Goal: Transaction & Acquisition: Purchase product/service

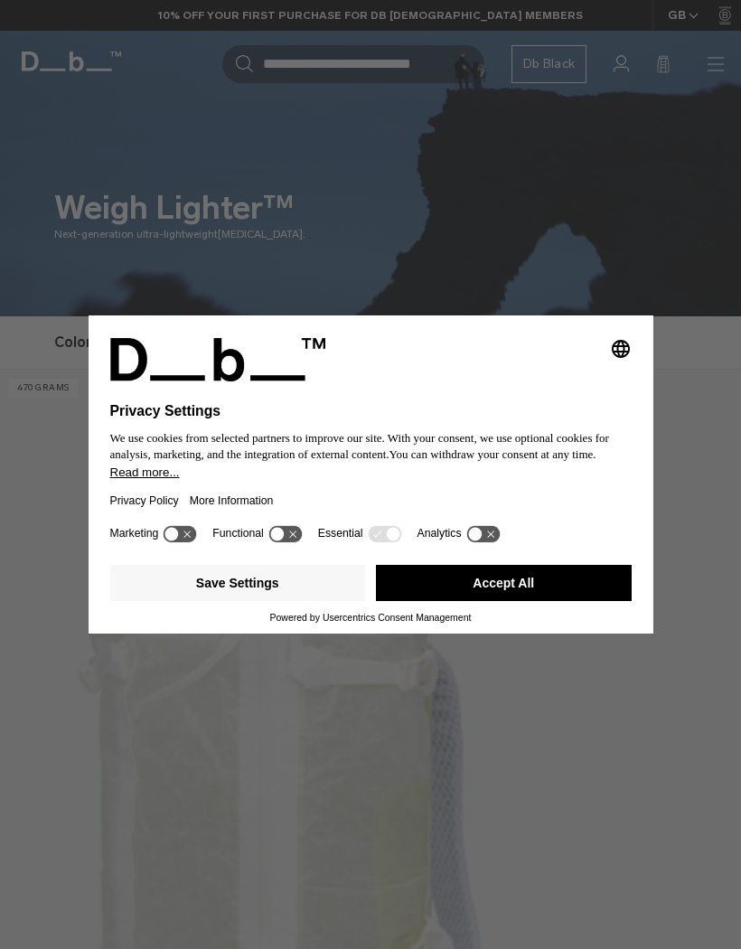
scroll to position [378, 0]
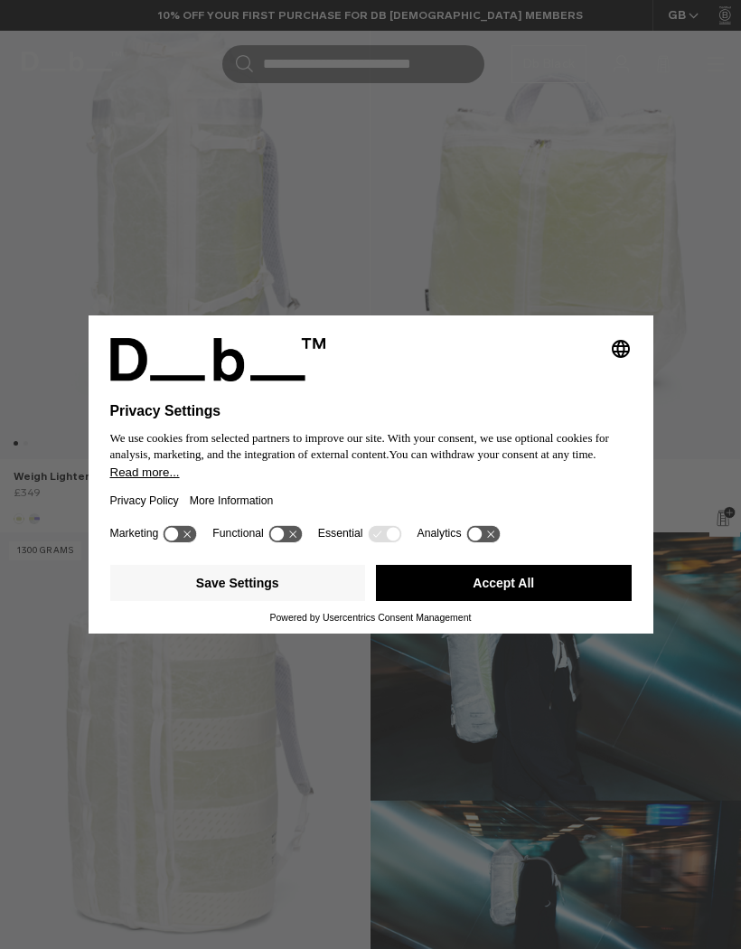
click at [532, 601] on button "Accept All" at bounding box center [504, 583] width 256 height 36
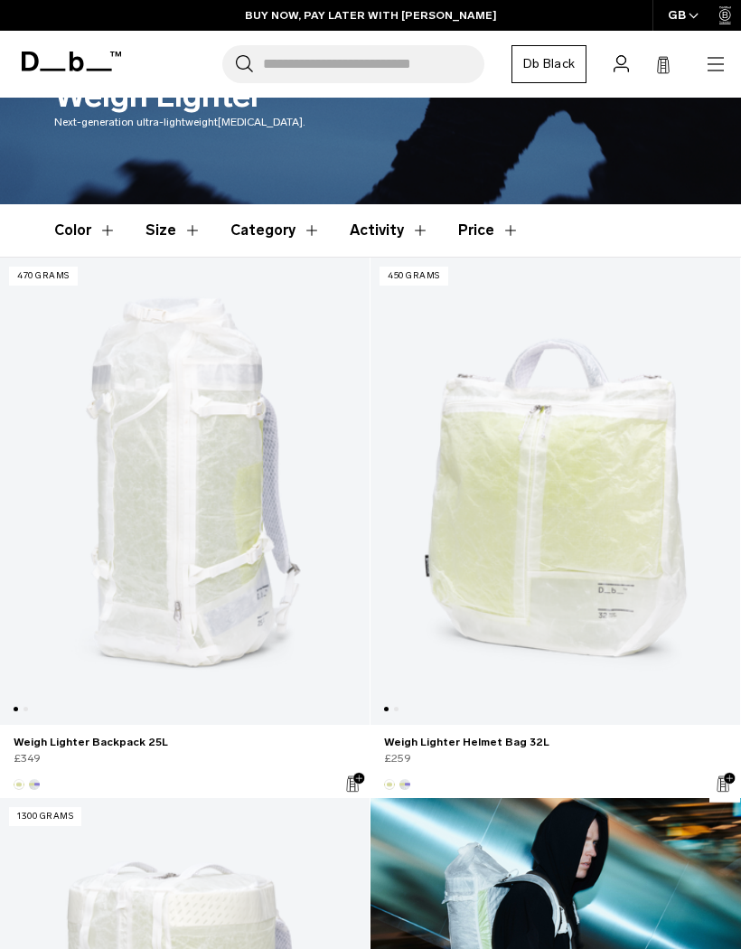
scroll to position [0, 0]
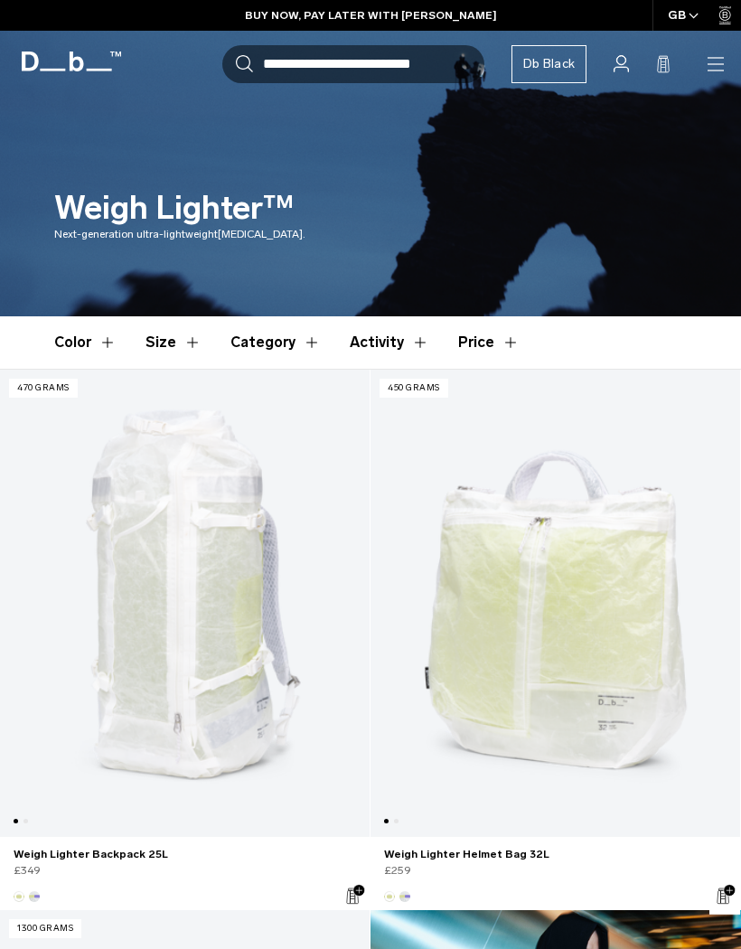
click at [236, 597] on link "Weigh Lighter Backpack 25L" at bounding box center [185, 603] width 370 height 467
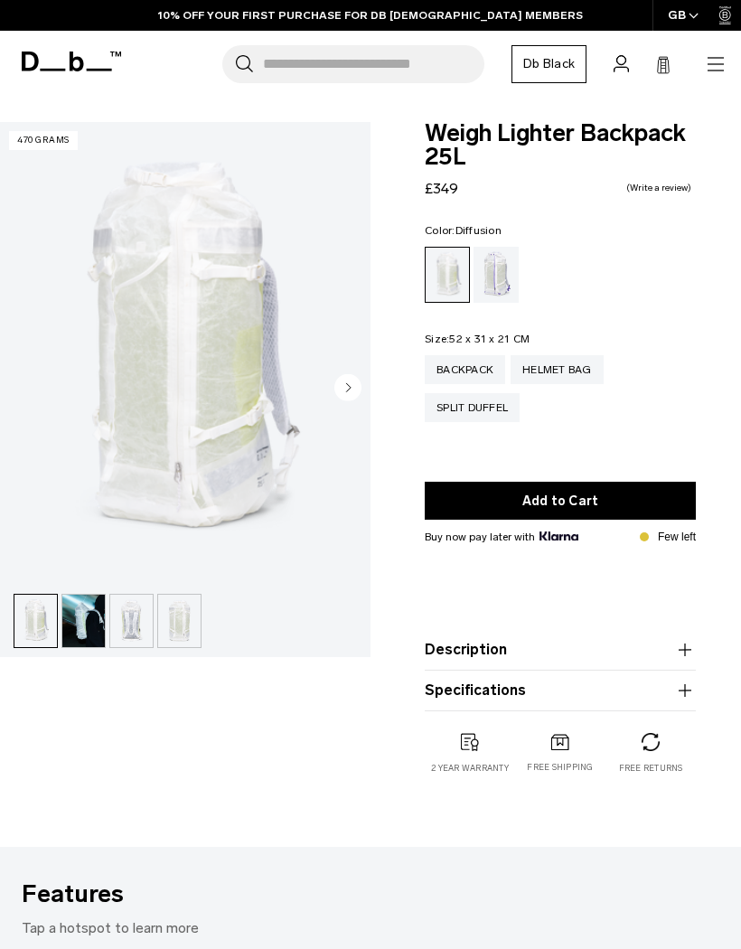
click at [38, 616] on img "button" at bounding box center [35, 621] width 42 height 52
click at [91, 617] on img "button" at bounding box center [83, 621] width 42 height 52
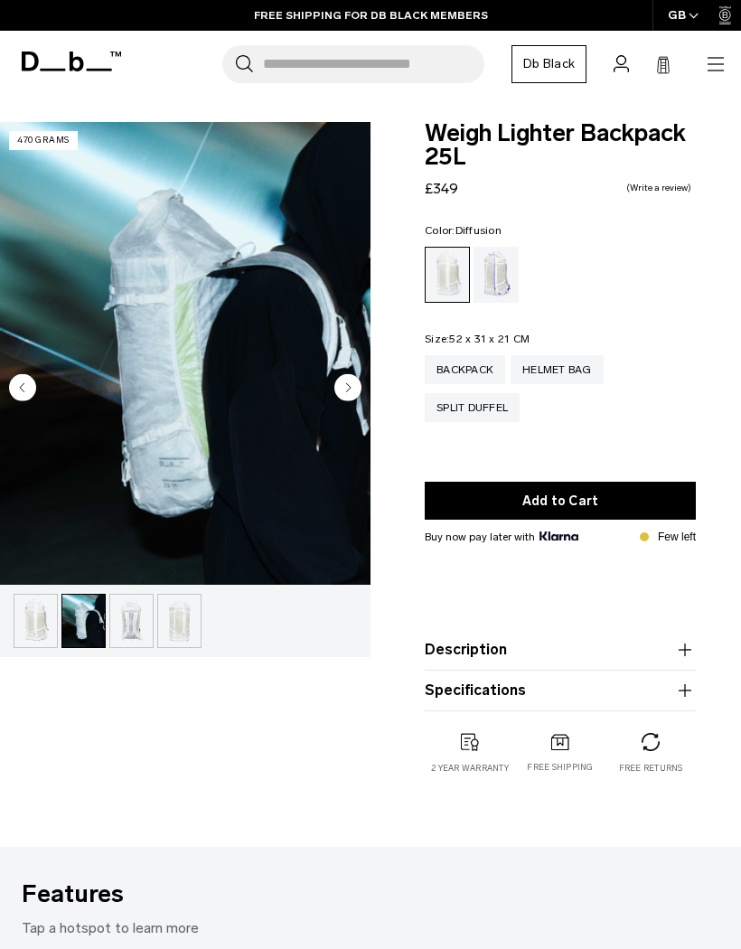
click at [145, 613] on img "button" at bounding box center [131, 621] width 42 height 52
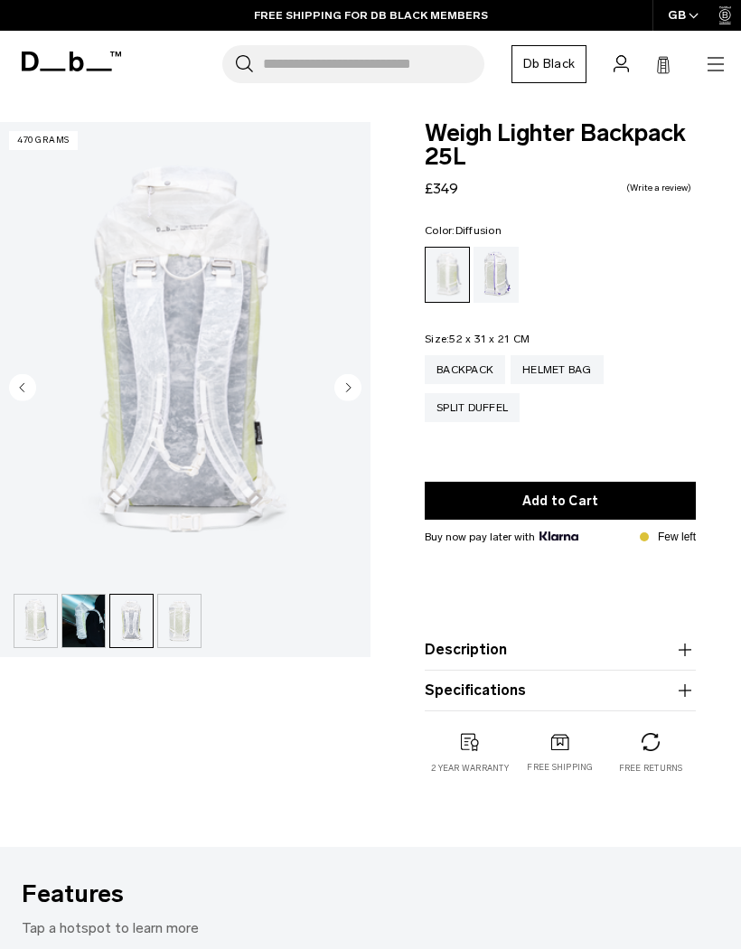
click at [199, 618] on img "button" at bounding box center [179, 621] width 42 height 52
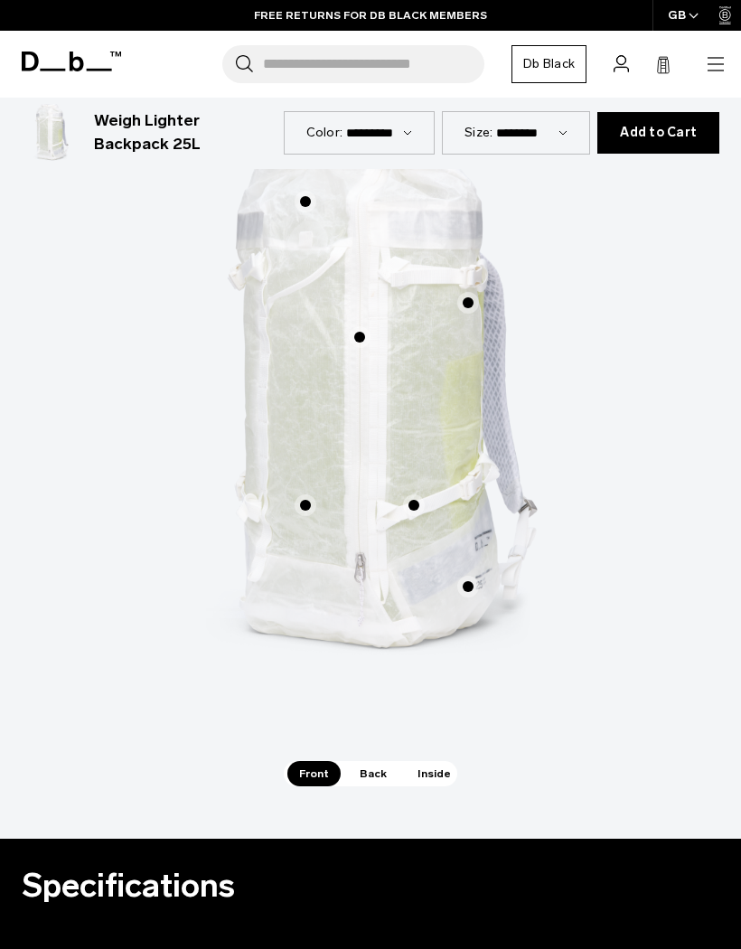
scroll to position [927, 0]
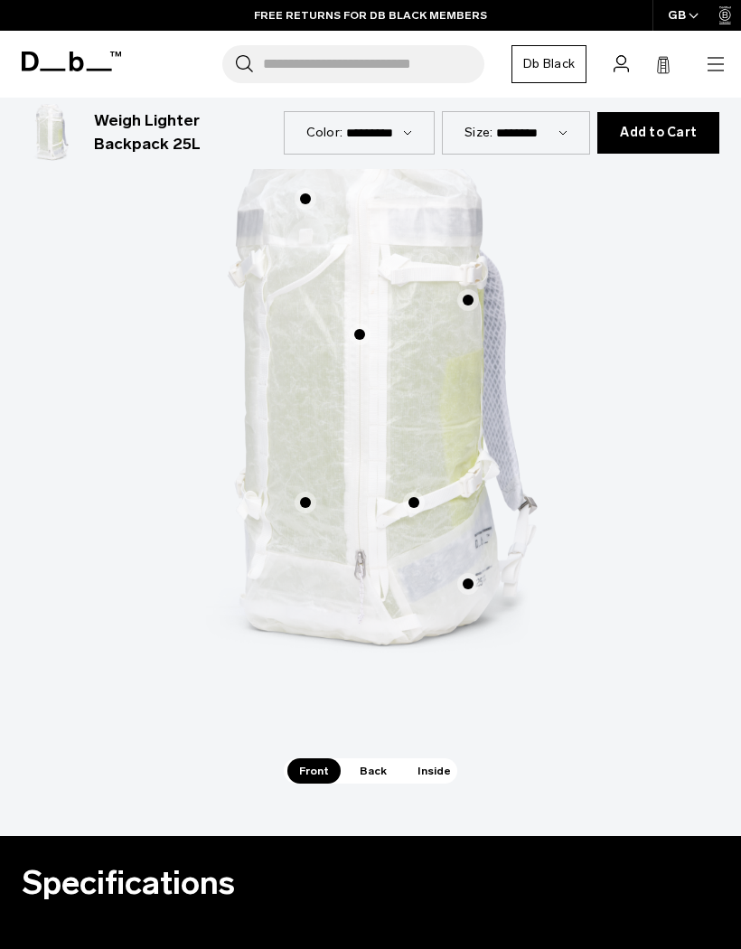
click at [376, 780] on span "Back" at bounding box center [373, 770] width 51 height 25
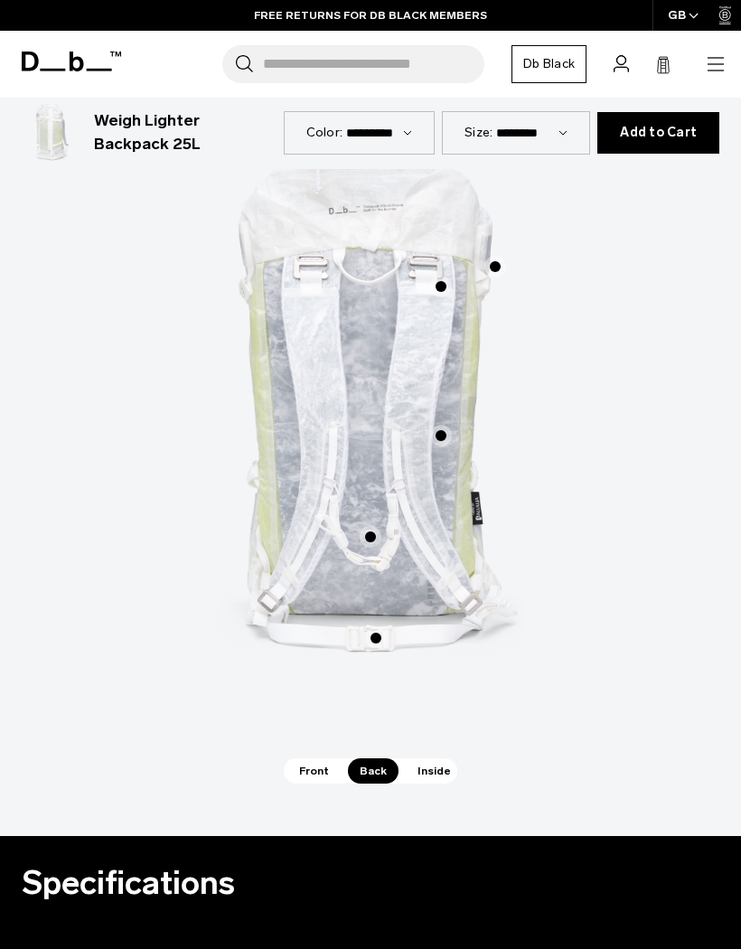
click at [435, 768] on span "Inside" at bounding box center [434, 770] width 57 height 25
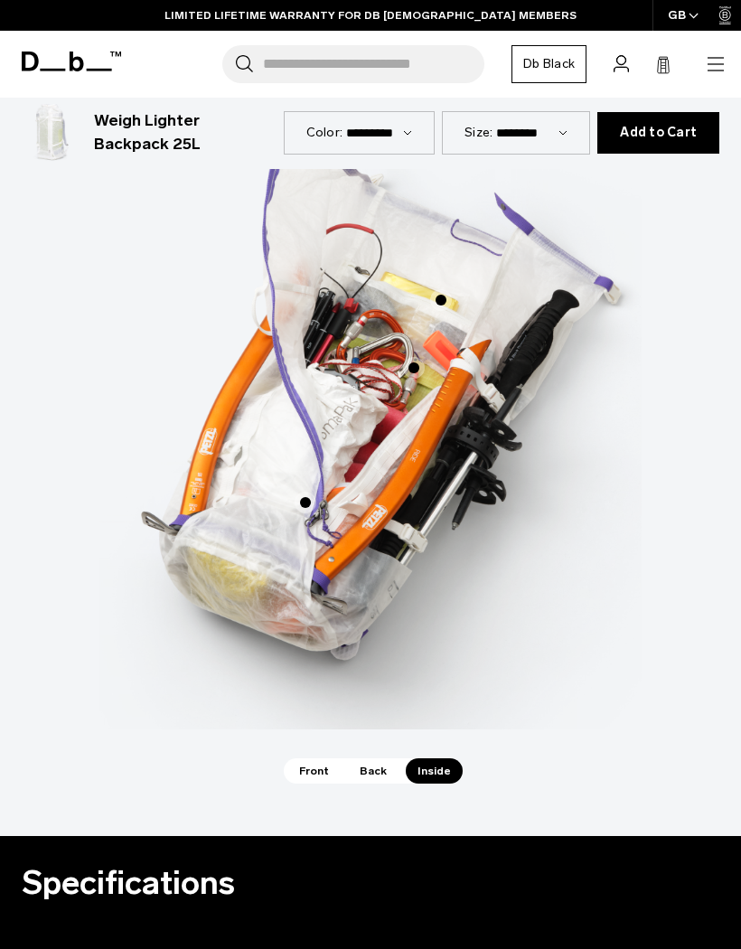
click at [313, 770] on span "Front" at bounding box center [313, 770] width 53 height 25
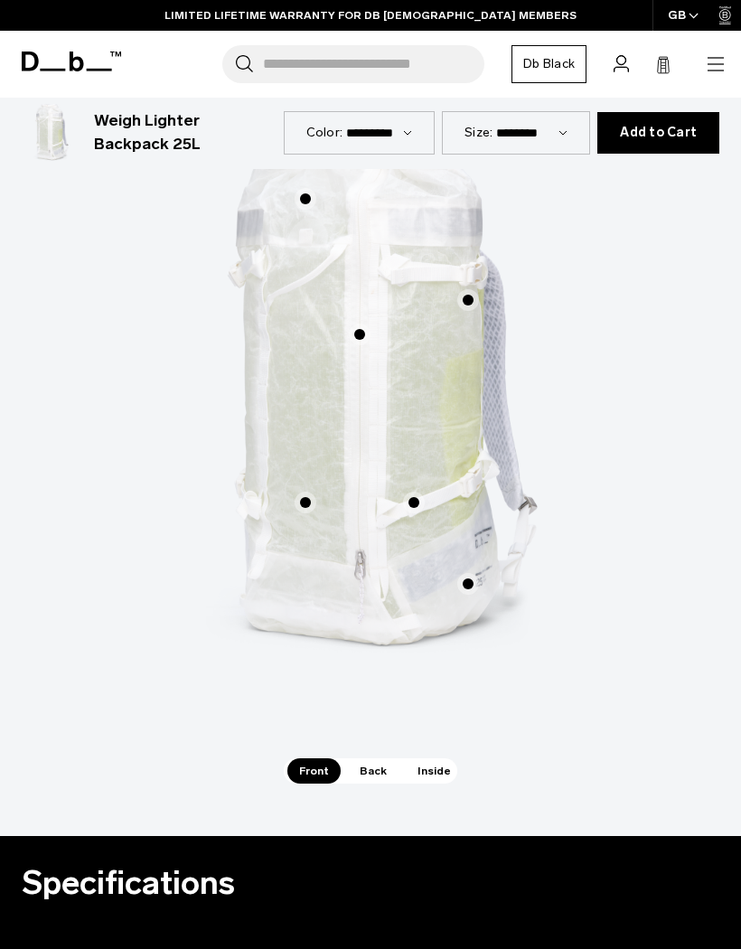
click at [438, 767] on span "Inside" at bounding box center [434, 770] width 57 height 25
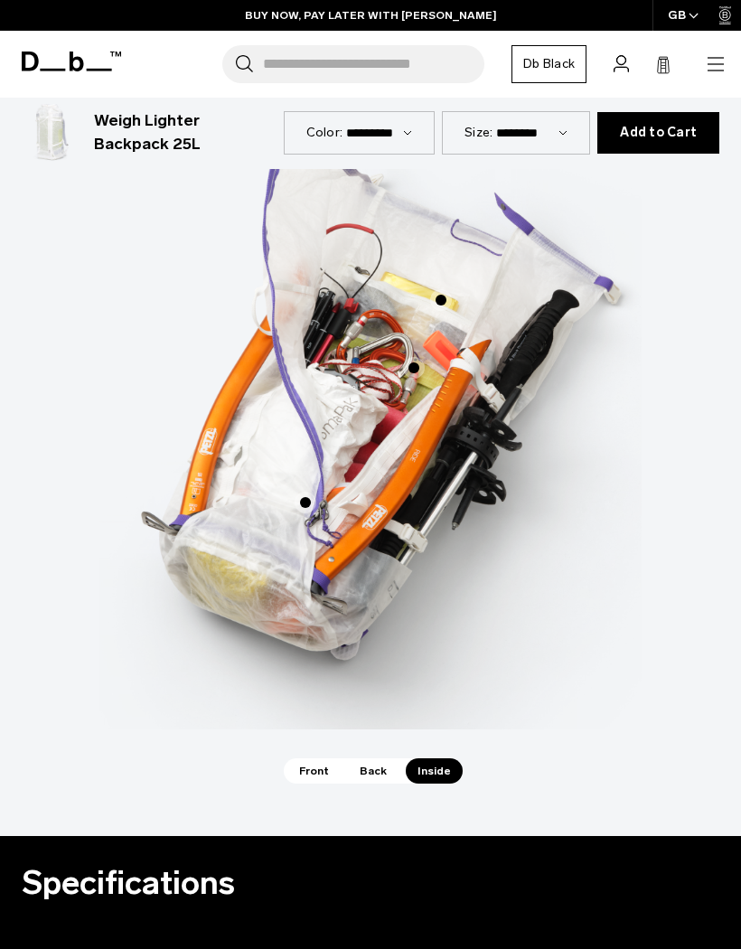
click at [452, 299] on label "Internal, lightweight cord roll-top handles" at bounding box center [440, 299] width 43 height 43
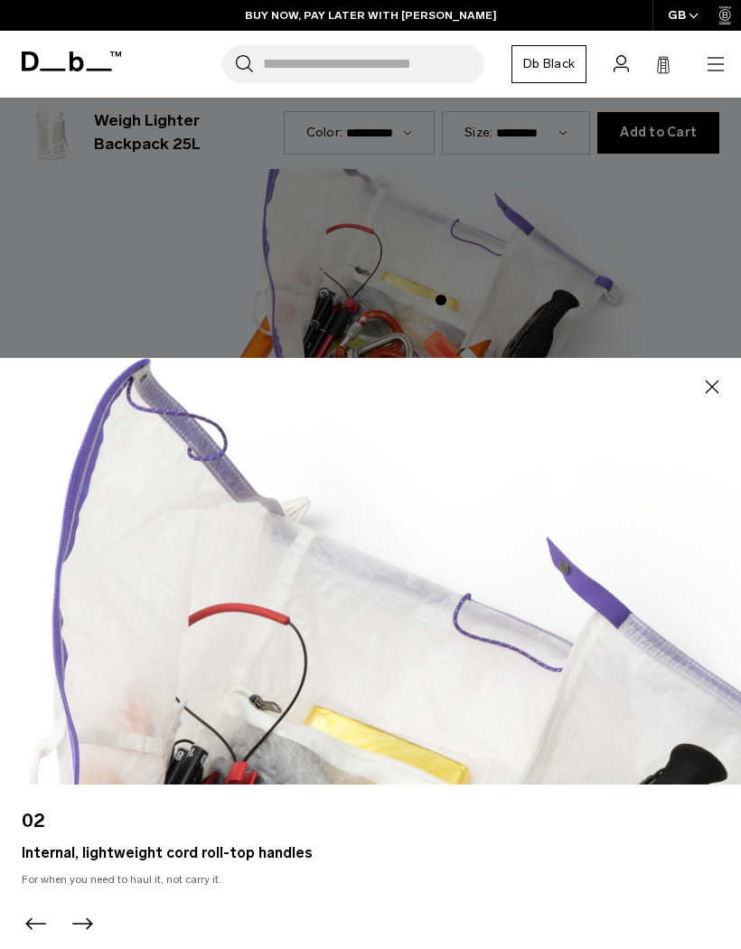
click at [647, 382] on div at bounding box center [370, 474] width 741 height 949
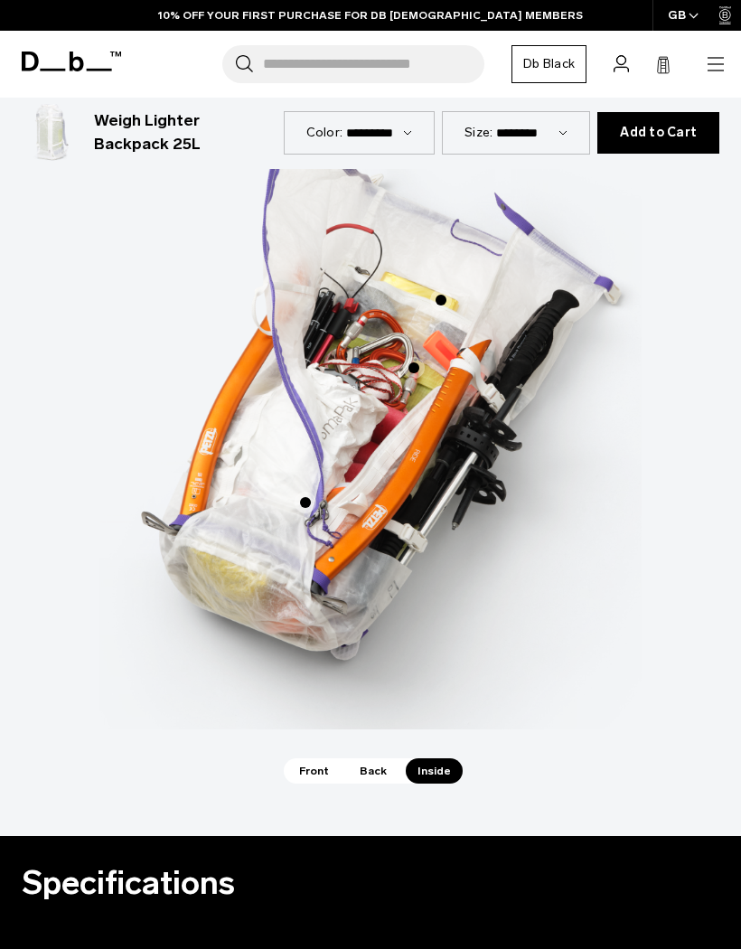
click at [308, 502] on span "3 / 3" at bounding box center [306, 503] width 22 height 22
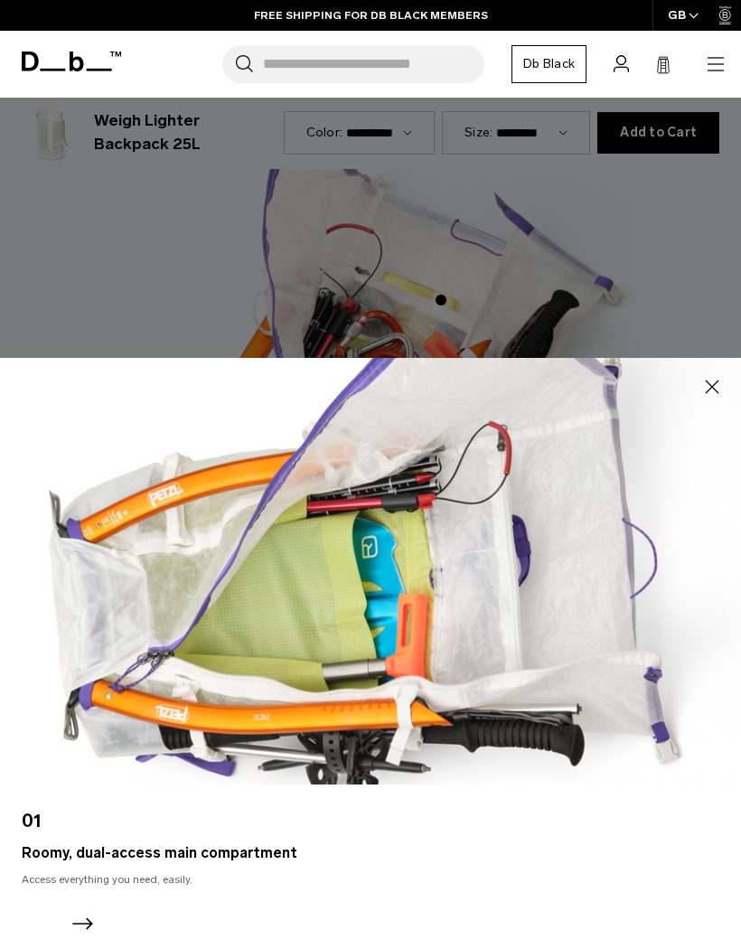
click at [720, 398] on icon "button" at bounding box center [713, 387] width 22 height 22
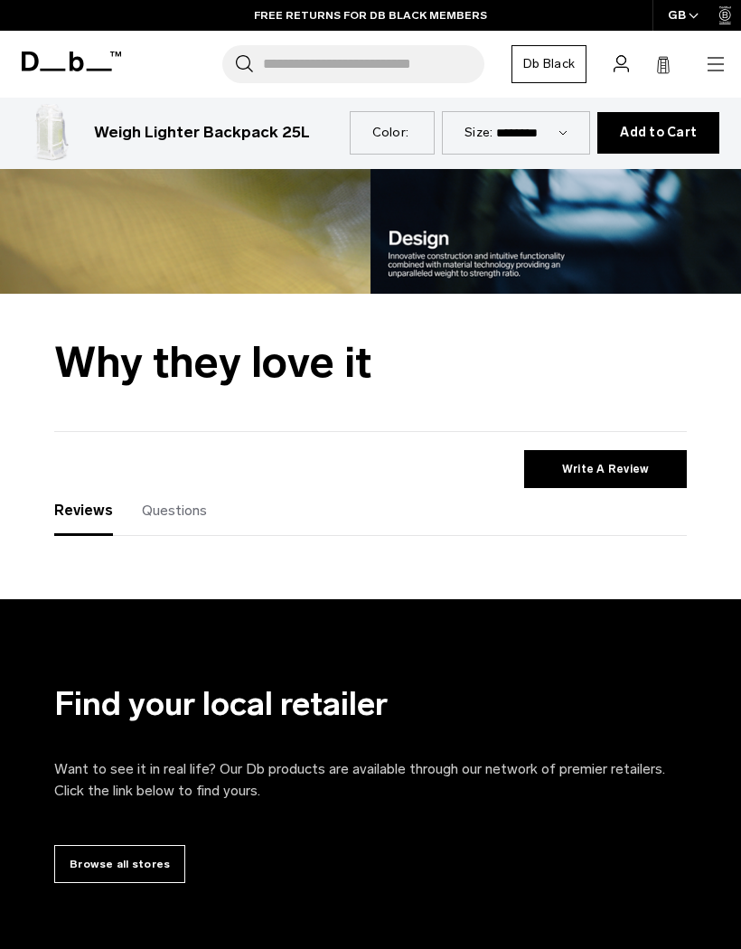
scroll to position [2491, 0]
